Goal: Obtain resource: Obtain resource

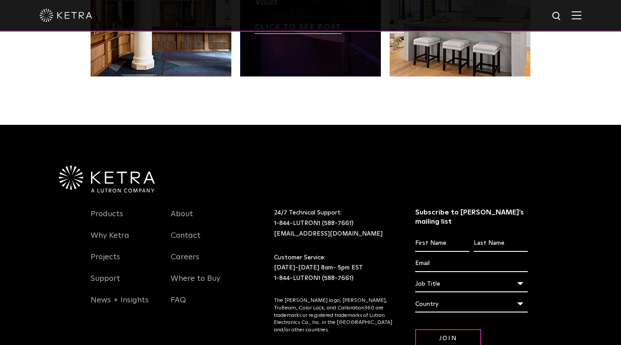
scroll to position [1850, 0]
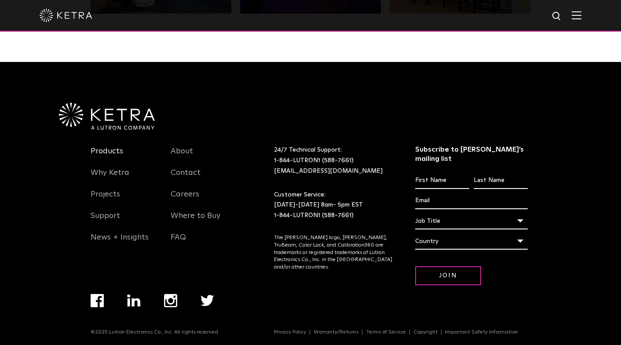
click at [105, 152] on link "Products" at bounding box center [107, 156] width 33 height 20
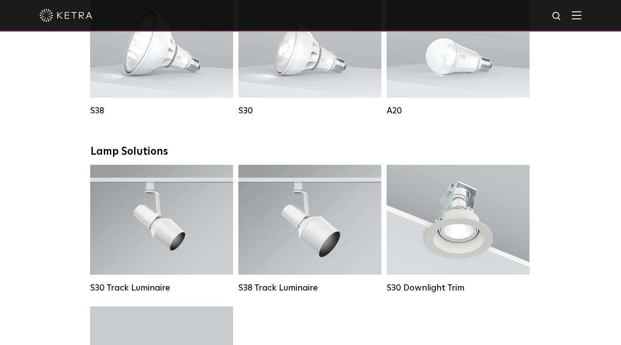
scroll to position [704, 0]
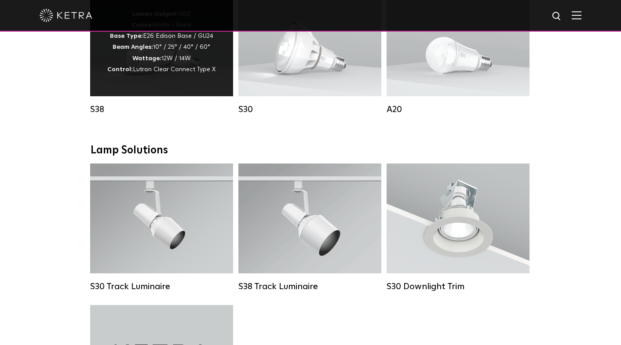
click at [135, 89] on div "Lumen Output: 1100 Colors: White / Black Base Type: E26 Edison Base / GU24 Beam…" at bounding box center [161, 41] width 143 height 110
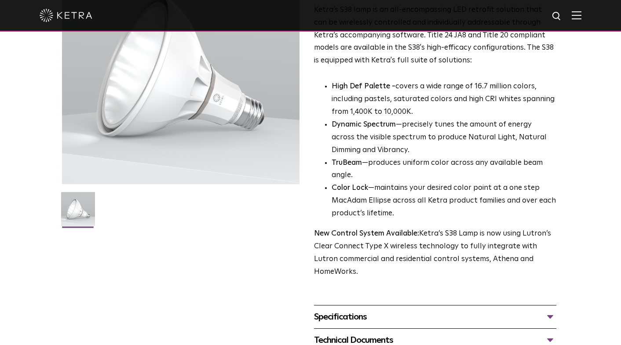
scroll to position [220, 0]
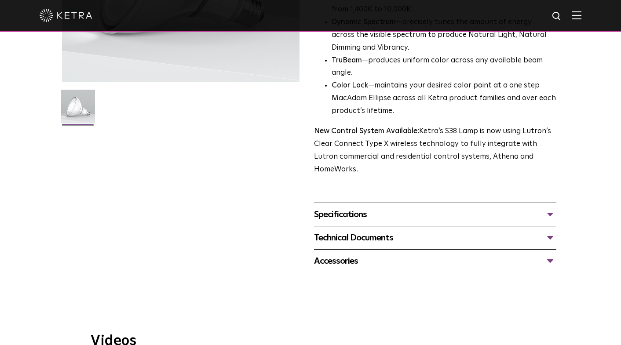
click at [551, 208] on div "Specifications" at bounding box center [435, 215] width 242 height 14
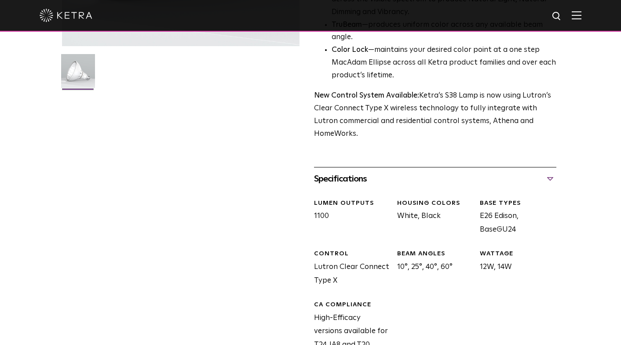
scroll to position [396, 0]
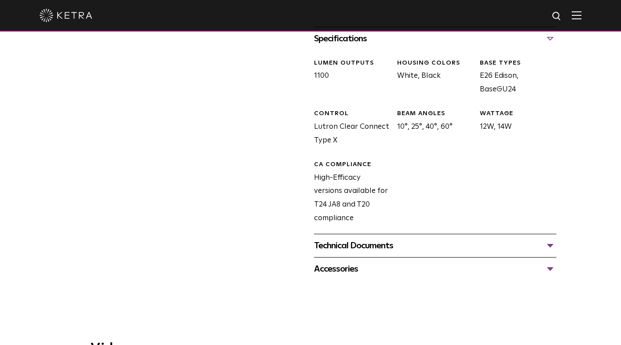
click at [552, 239] on div "Technical Documents" at bounding box center [435, 246] width 242 height 14
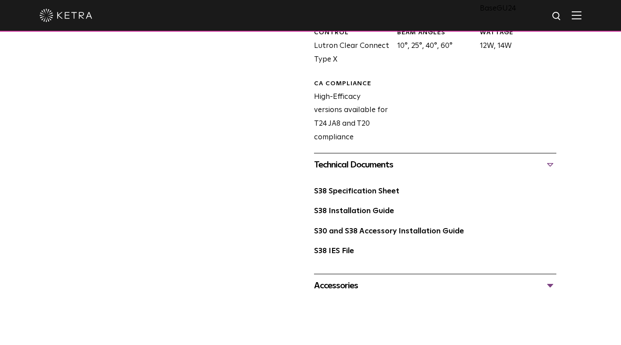
scroll to position [528, 0]
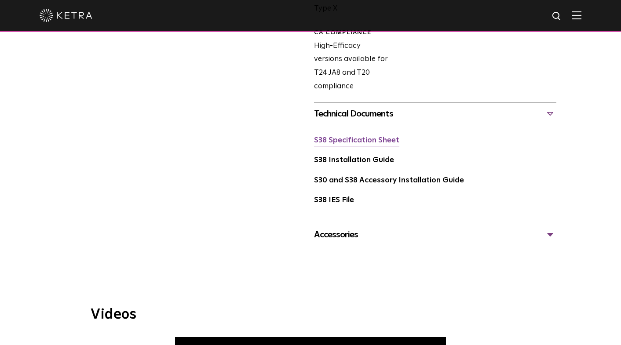
click at [358, 137] on link "S38 Specification Sheet" at bounding box center [356, 140] width 85 height 7
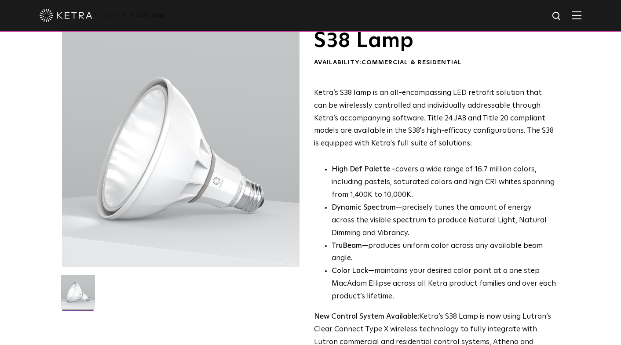
scroll to position [0, 0]
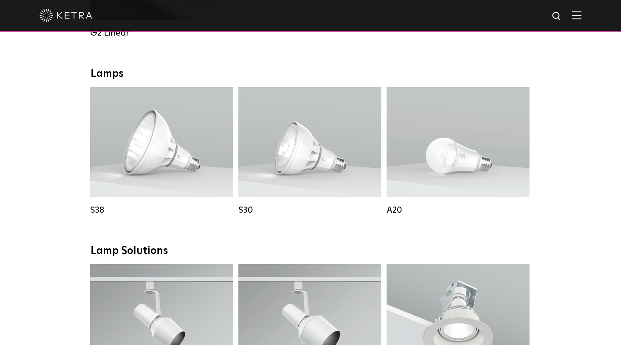
scroll to position [528, 0]
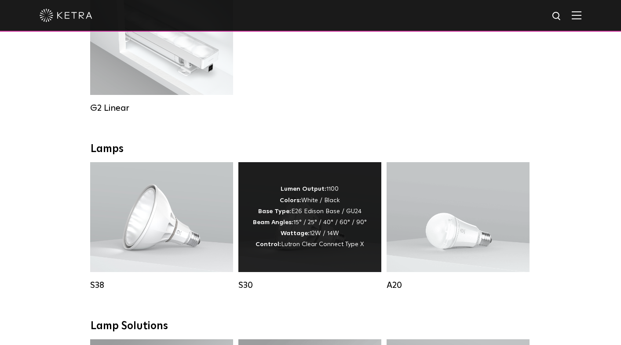
click at [326, 235] on div "Lumen Output: 1100 Colors: White / Black Base Type: E26 Edison Base / GU24 Beam…" at bounding box center [310, 217] width 114 height 66
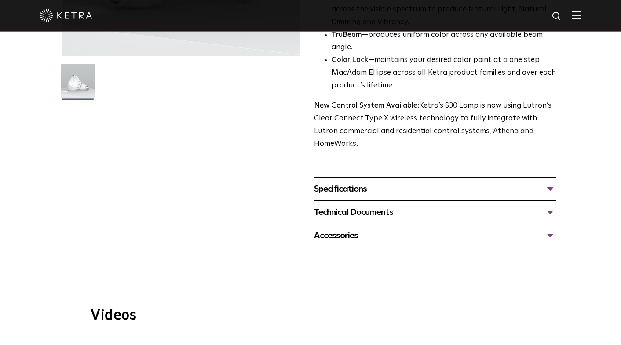
scroll to position [308, 0]
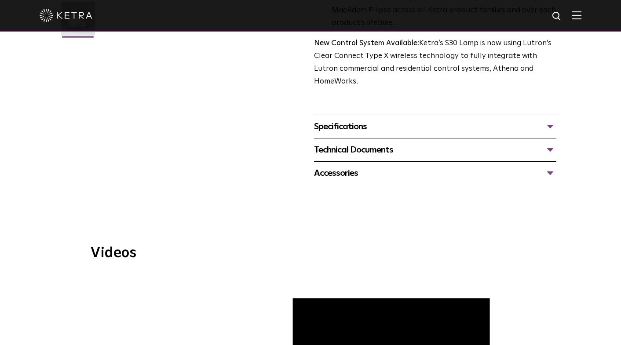
click at [549, 143] on div "Technical Documents" at bounding box center [435, 150] width 242 height 14
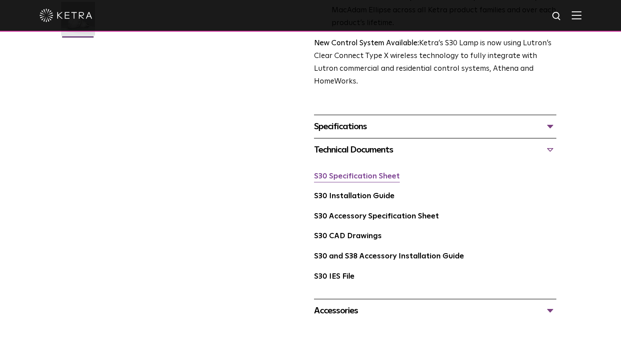
click at [370, 173] on link "S30 Specification Sheet" at bounding box center [357, 176] width 86 height 7
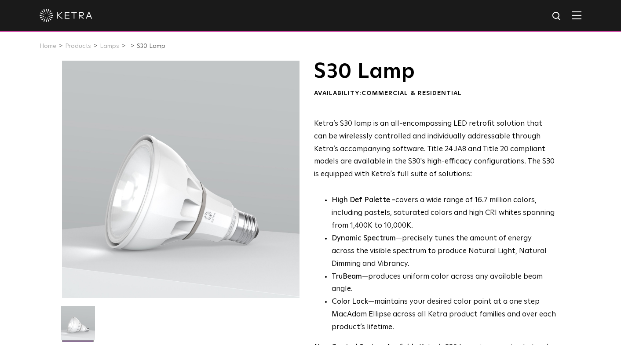
scroll to position [0, 0]
